Goal: Transaction & Acquisition: Purchase product/service

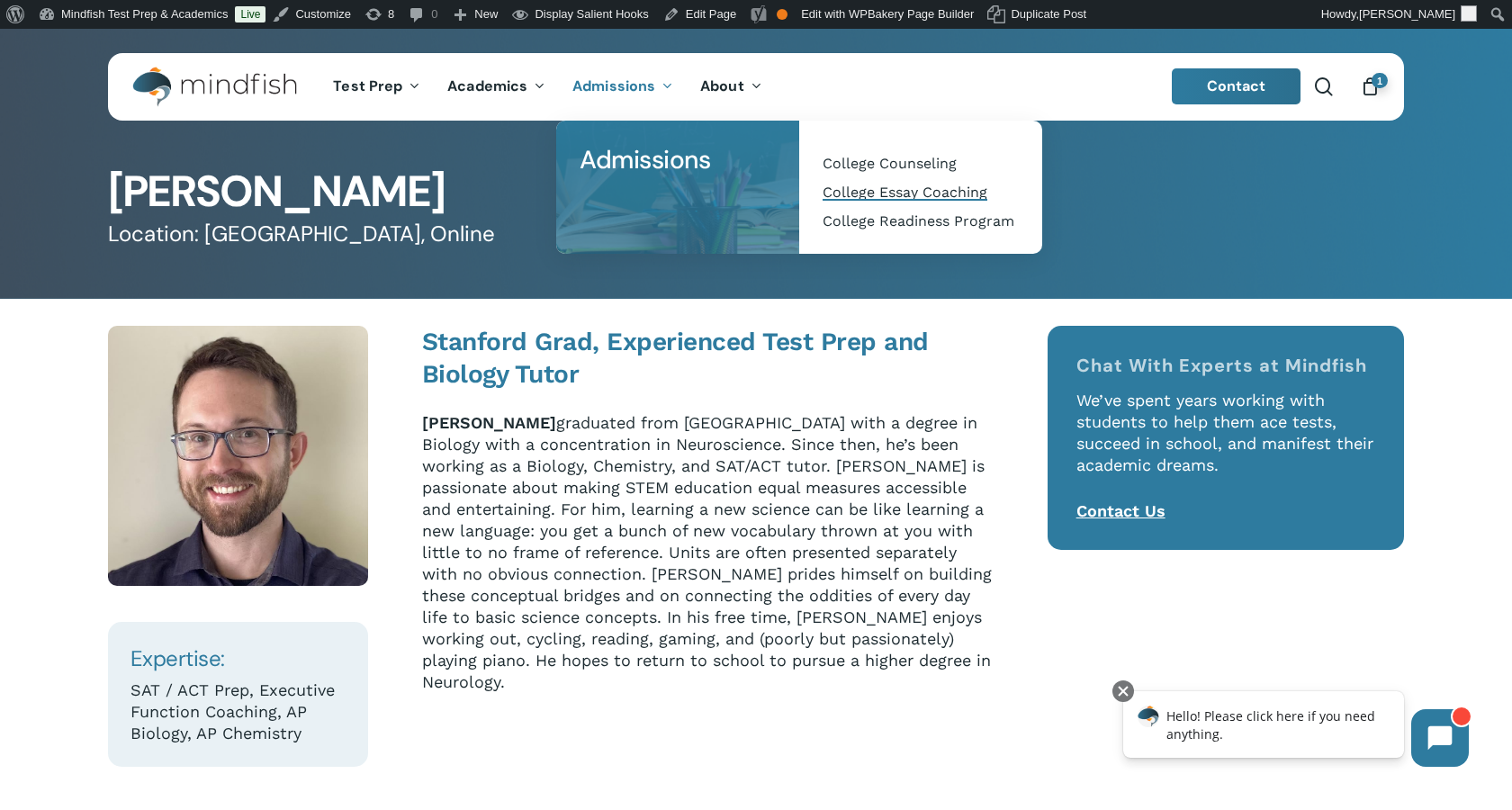
click at [898, 194] on span "College Essay Coaching" at bounding box center [905, 192] width 165 height 17
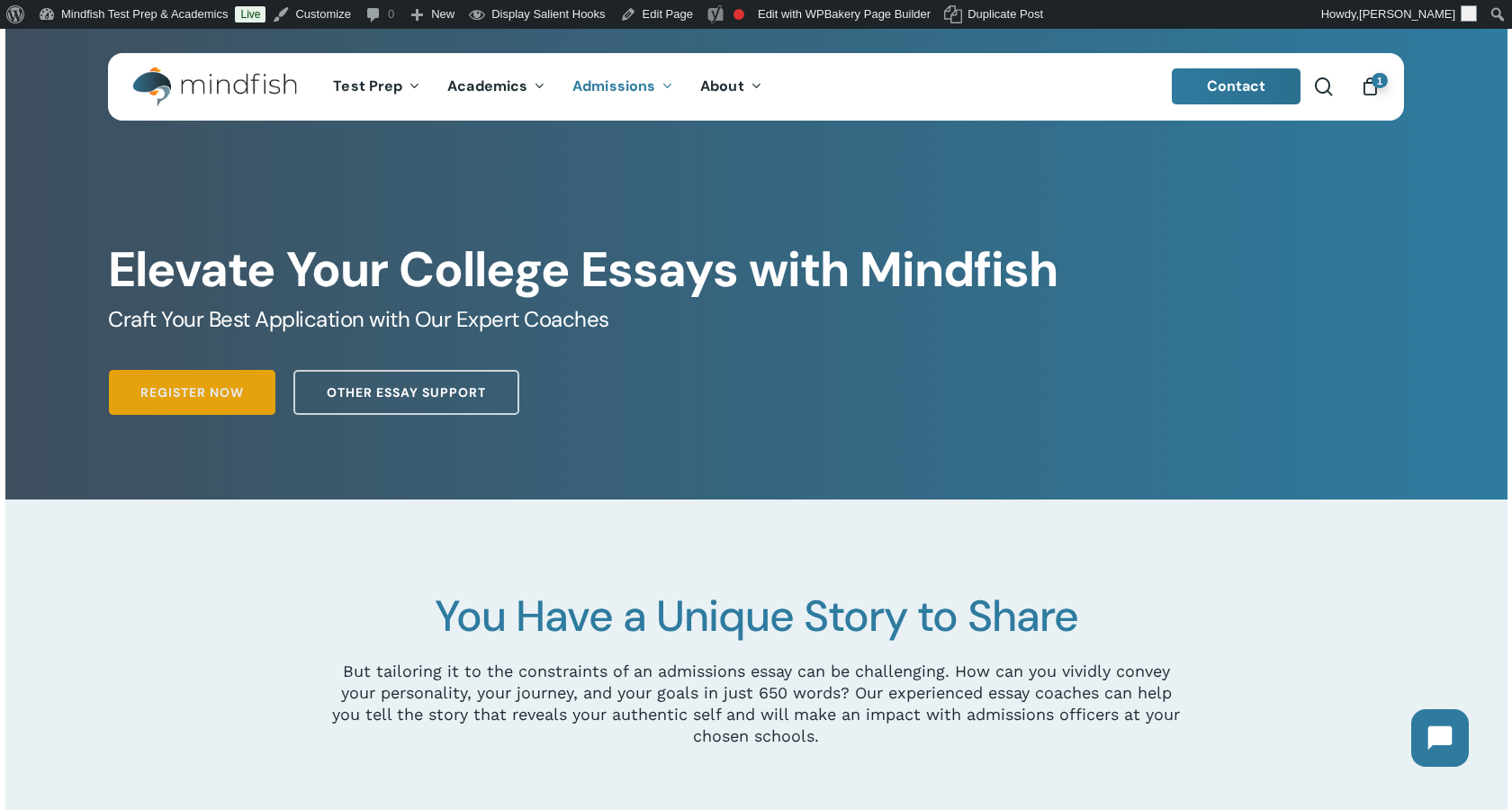
click at [144, 385] on span "Register Now" at bounding box center [192, 391] width 103 height 18
